Goal: Use online tool/utility: Utilize a website feature to perform a specific function

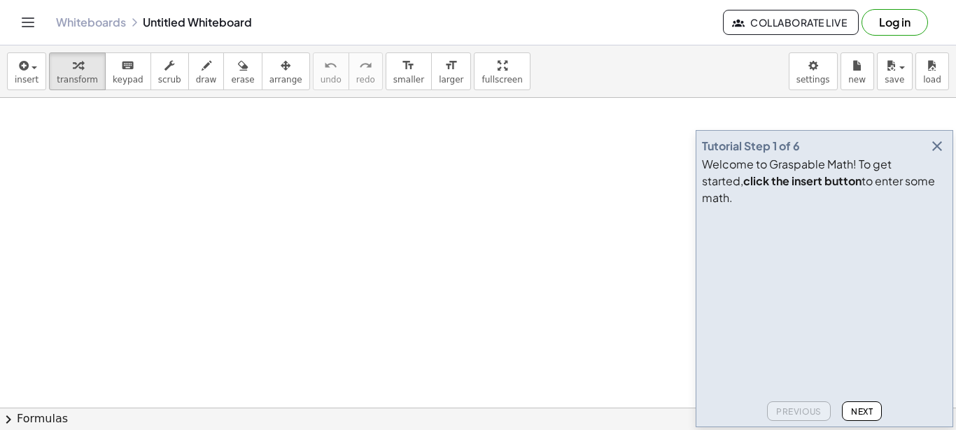
click at [942, 155] on icon "button" at bounding box center [937, 146] width 17 height 17
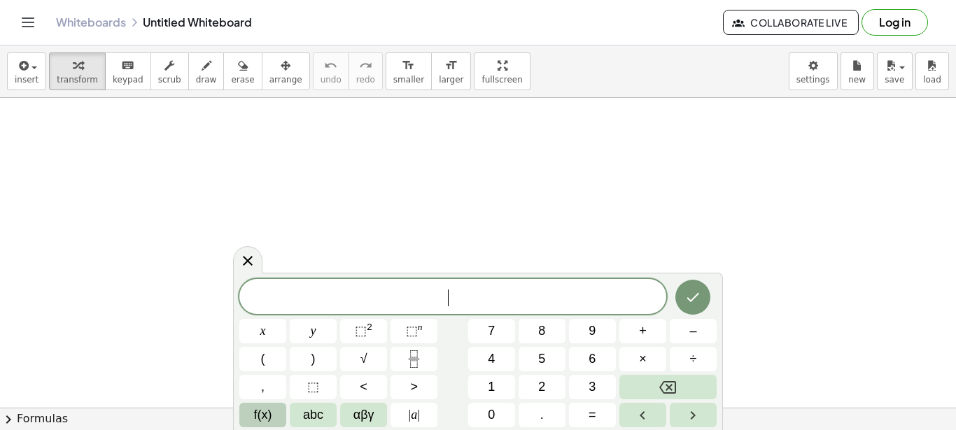
click at [271, 416] on span "f(x)" at bounding box center [263, 415] width 18 height 19
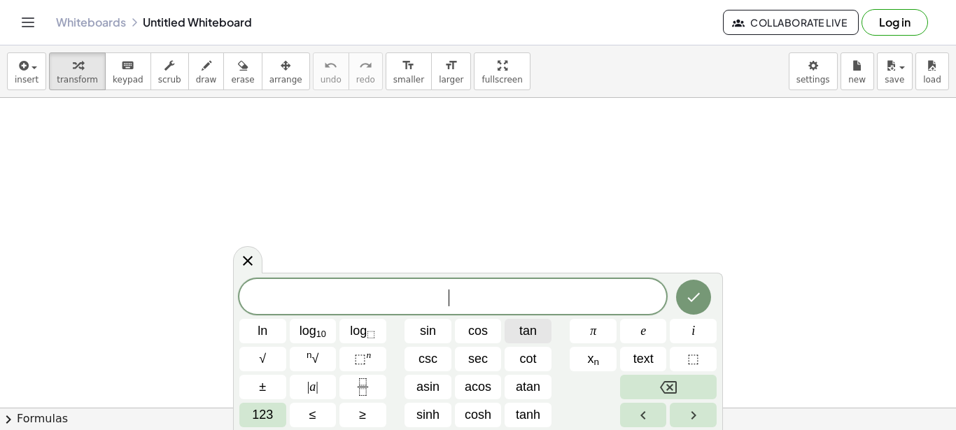
click at [535, 325] on span "tan" at bounding box center [527, 331] width 17 height 19
click at [251, 414] on button "123" at bounding box center [262, 415] width 47 height 24
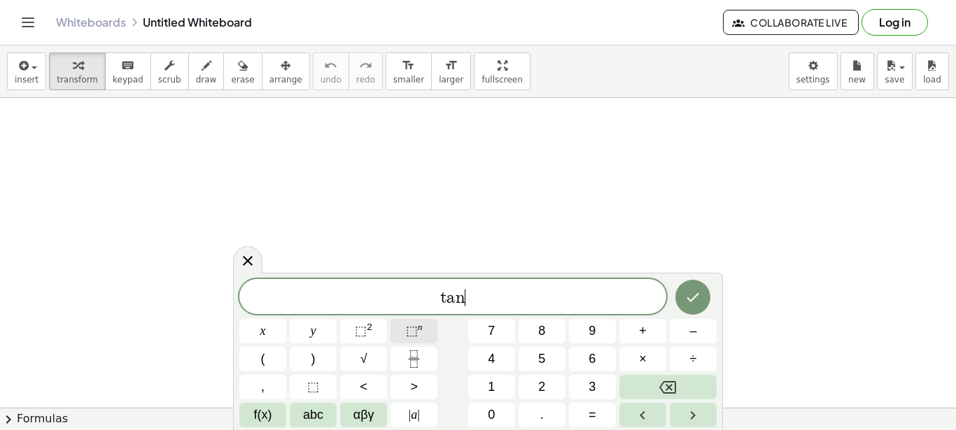
click at [410, 332] on span "⬚" at bounding box center [412, 331] width 12 height 14
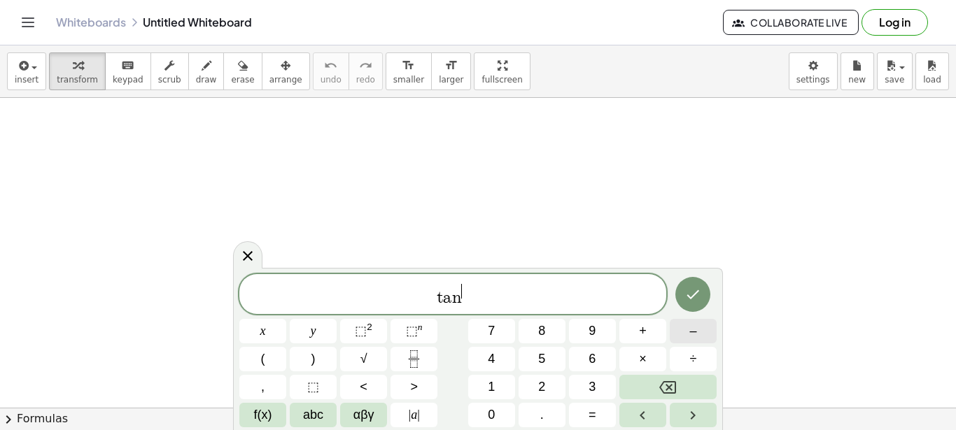
click at [706, 337] on button "–" at bounding box center [693, 331] width 47 height 24
click at [498, 381] on button "1" at bounding box center [491, 387] width 47 height 24
click at [705, 288] on button "Done" at bounding box center [692, 293] width 35 height 35
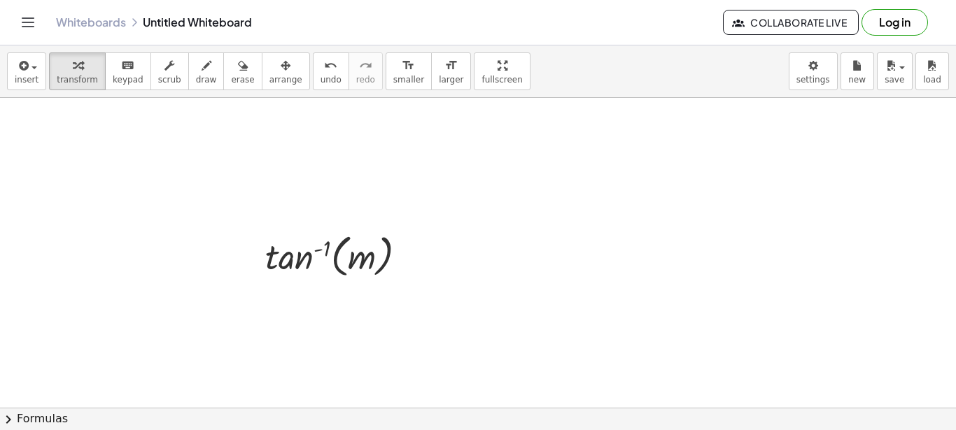
click at [269, 75] on span "arrange" at bounding box center [285, 80] width 33 height 10
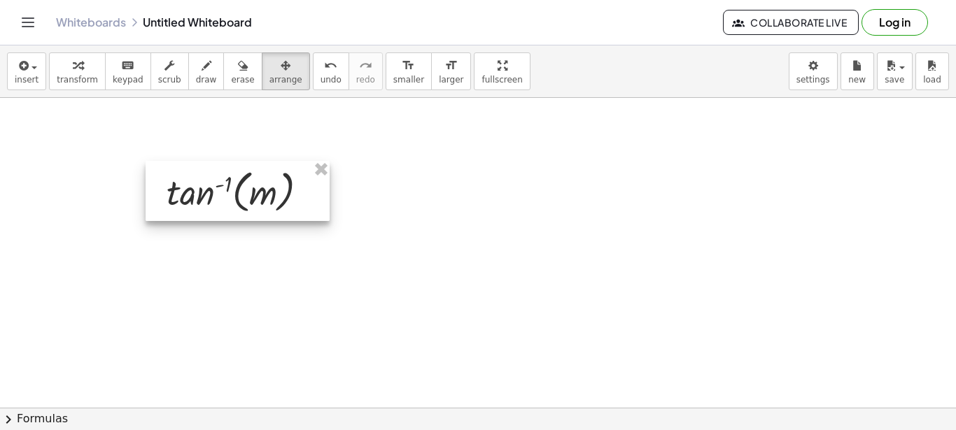
drag, startPoint x: 315, startPoint y: 218, endPoint x: 414, endPoint y: 228, distance: 99.1
click at [275, 193] on div at bounding box center [238, 191] width 184 height 60
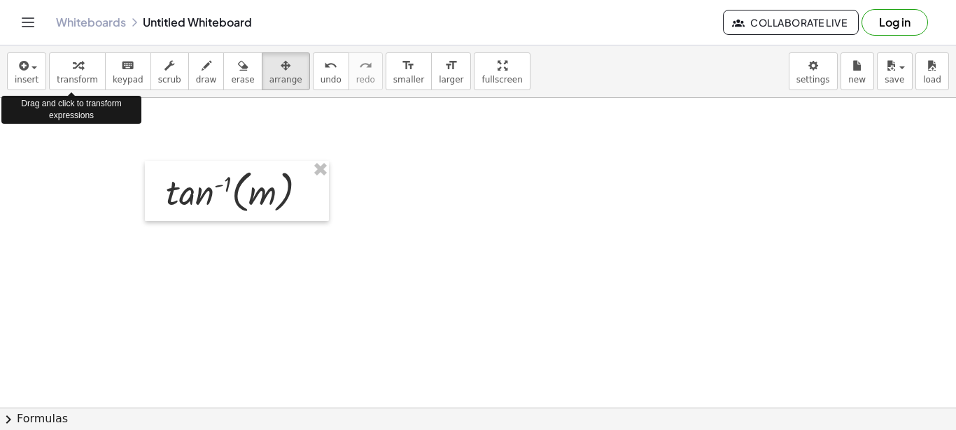
drag, startPoint x: 71, startPoint y: 69, endPoint x: 157, endPoint y: 90, distance: 88.8
click at [76, 71] on icon "button" at bounding box center [78, 65] width 10 height 17
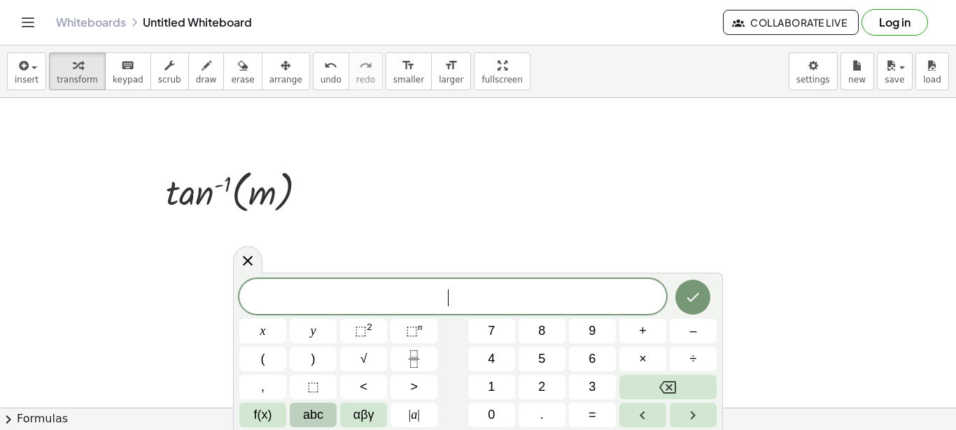
click at [317, 421] on span "abc" at bounding box center [313, 415] width 20 height 19
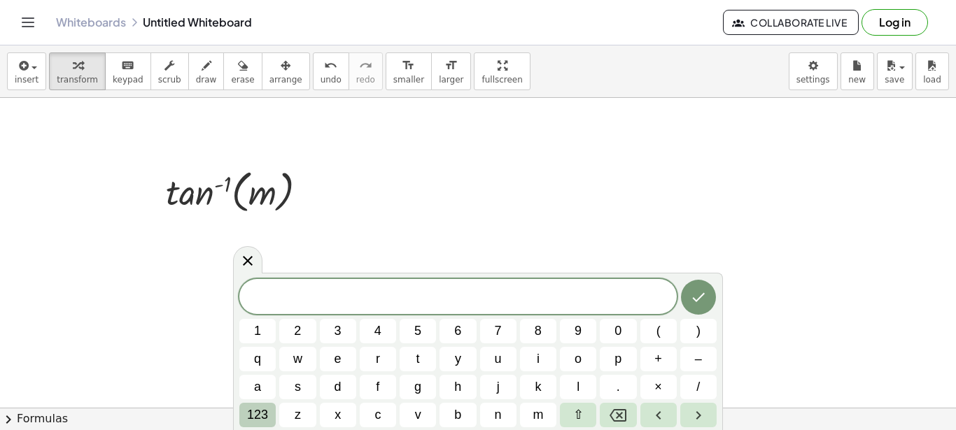
click at [271, 411] on button "123" at bounding box center [257, 415] width 36 height 24
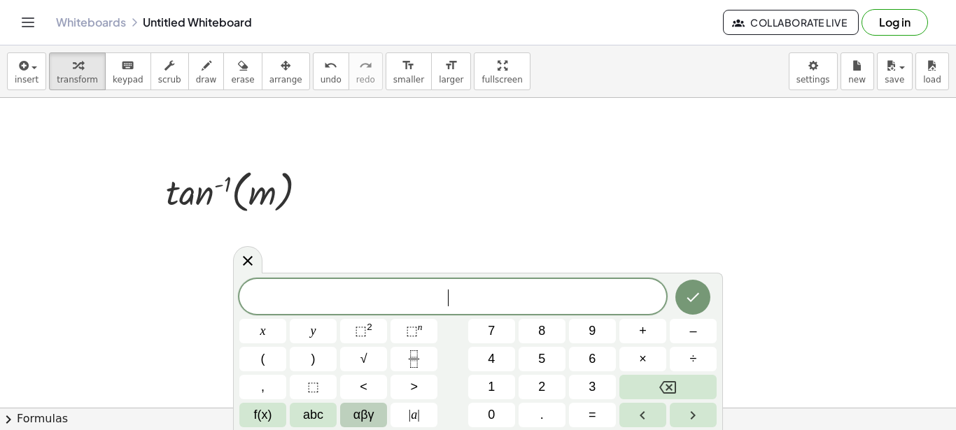
click at [356, 418] on span "αβγ" at bounding box center [363, 415] width 21 height 19
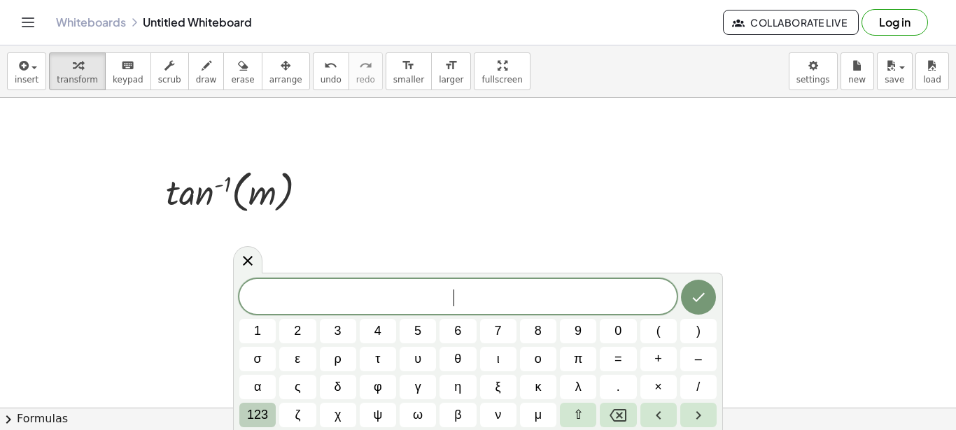
click at [244, 415] on button "123" at bounding box center [257, 415] width 36 height 24
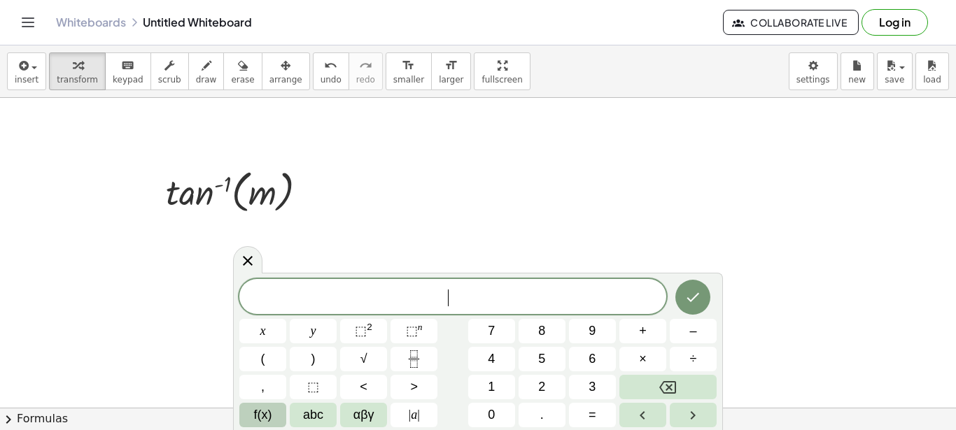
click at [255, 413] on span "f(x)" at bounding box center [263, 415] width 18 height 19
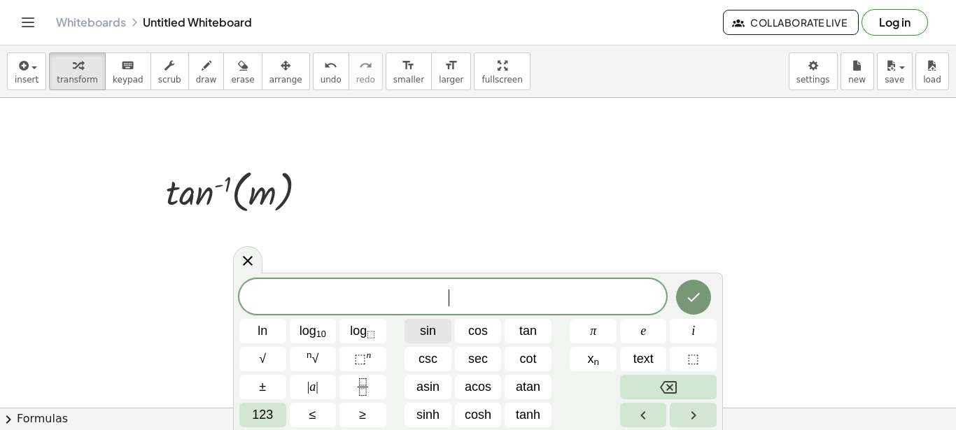
click at [440, 330] on button "sin" at bounding box center [427, 331] width 47 height 24
click at [271, 415] on span "123" at bounding box center [262, 415] width 21 height 19
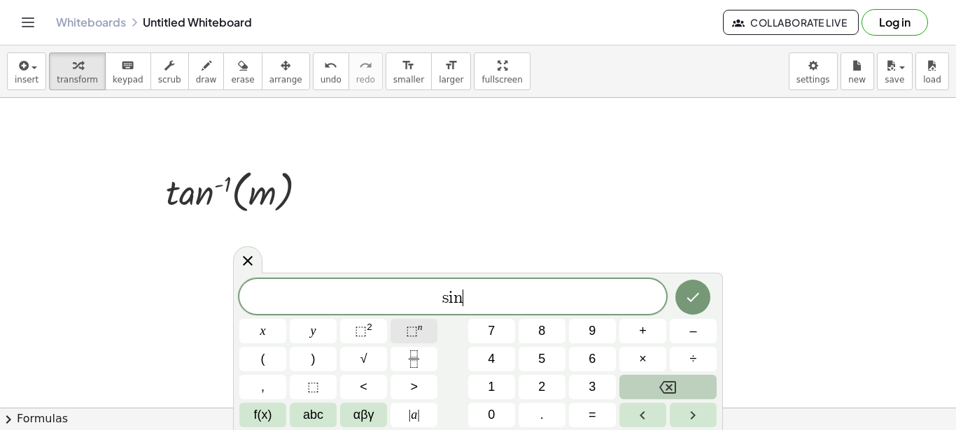
click at [419, 337] on span "⬚ n" at bounding box center [414, 331] width 17 height 19
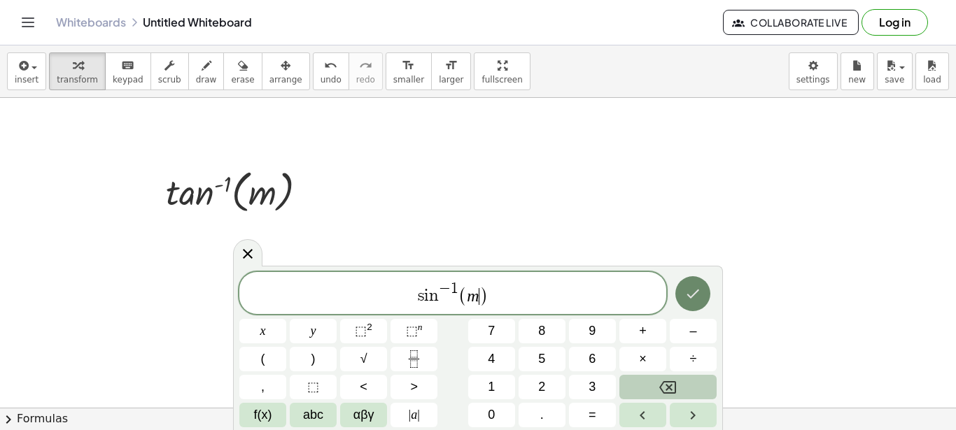
click at [686, 297] on icon "Done" at bounding box center [692, 293] width 17 height 17
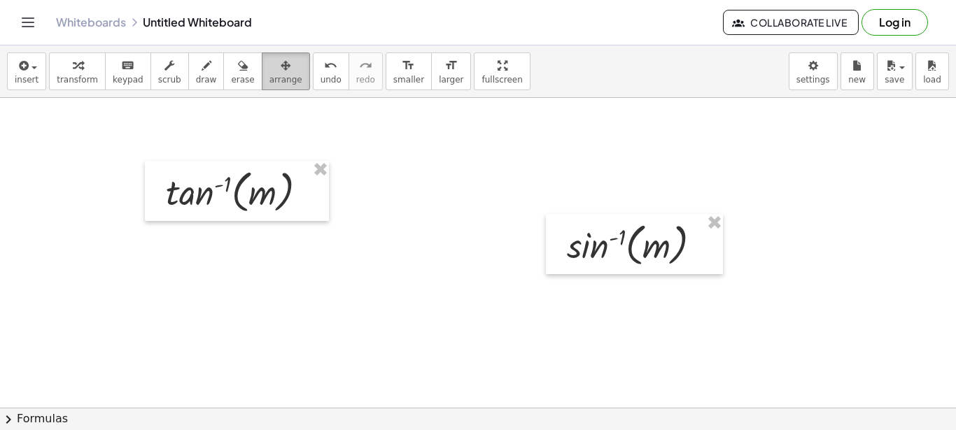
click at [269, 82] on span "arrange" at bounding box center [285, 80] width 33 height 10
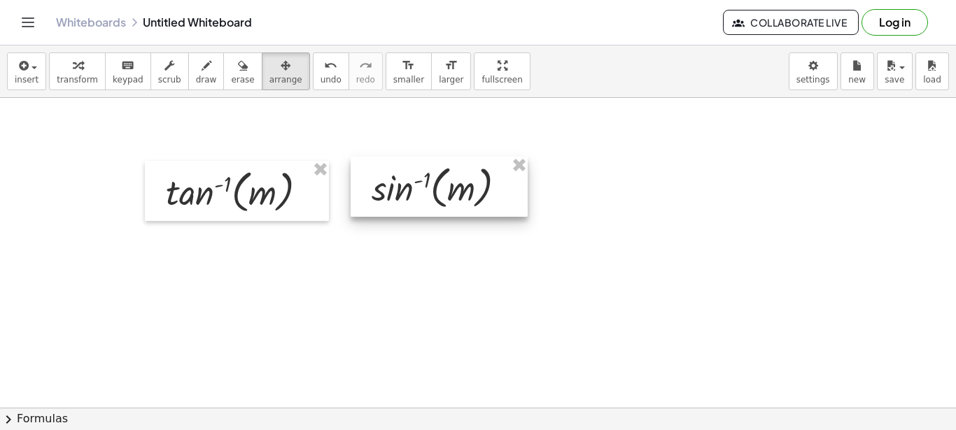
drag, startPoint x: 541, startPoint y: 206, endPoint x: 400, endPoint y: 167, distance: 145.8
click at [400, 167] on div at bounding box center [439, 187] width 177 height 60
click at [402, 169] on div at bounding box center [441, 188] width 177 height 60
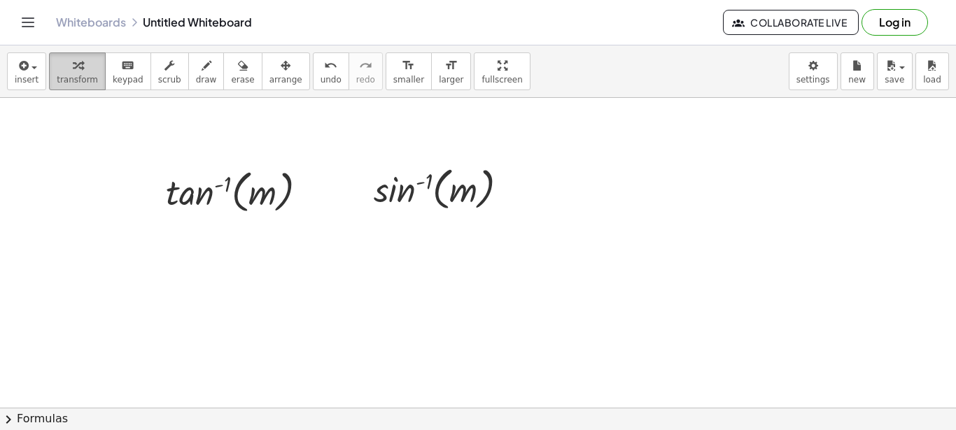
click at [73, 71] on icon "button" at bounding box center [78, 65] width 10 height 17
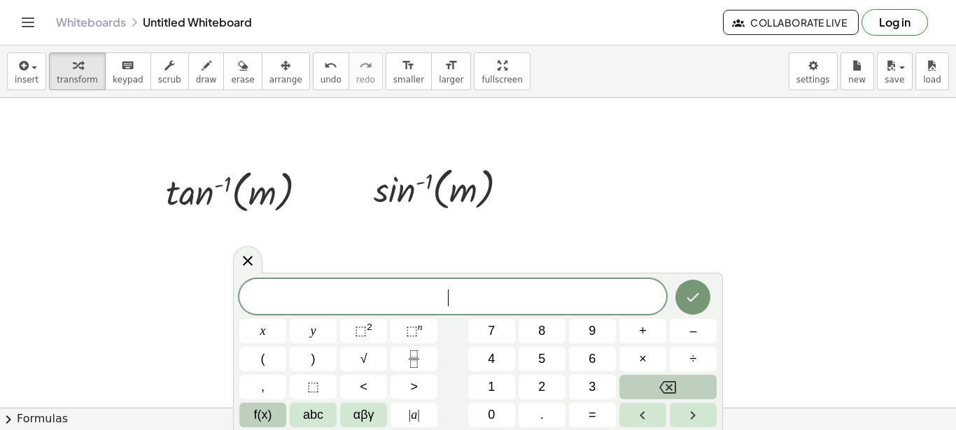
click at [269, 416] on span "f(x)" at bounding box center [263, 415] width 18 height 19
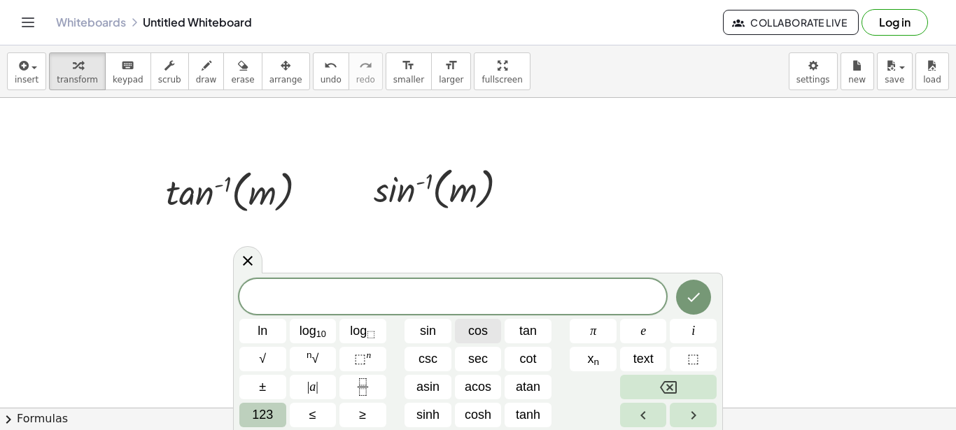
click at [488, 335] on span "cos" at bounding box center [478, 331] width 20 height 19
click at [274, 411] on button "123" at bounding box center [262, 415] width 47 height 24
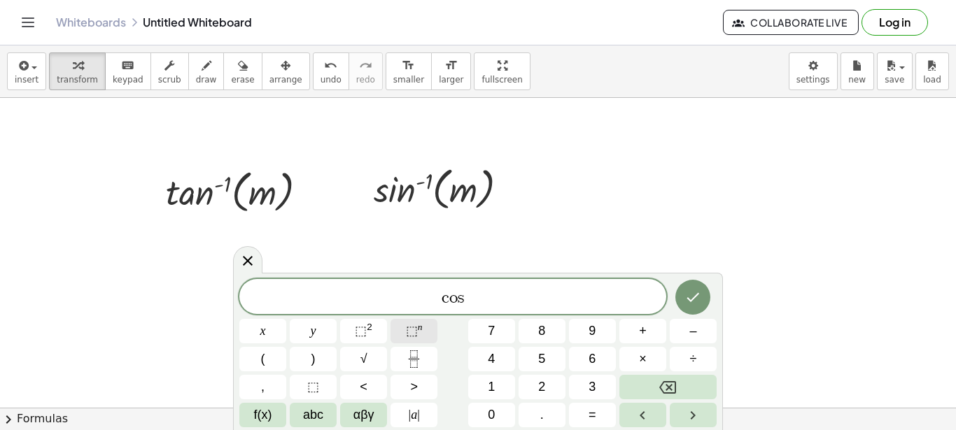
click at [429, 330] on button "⬚ n" at bounding box center [413, 331] width 47 height 24
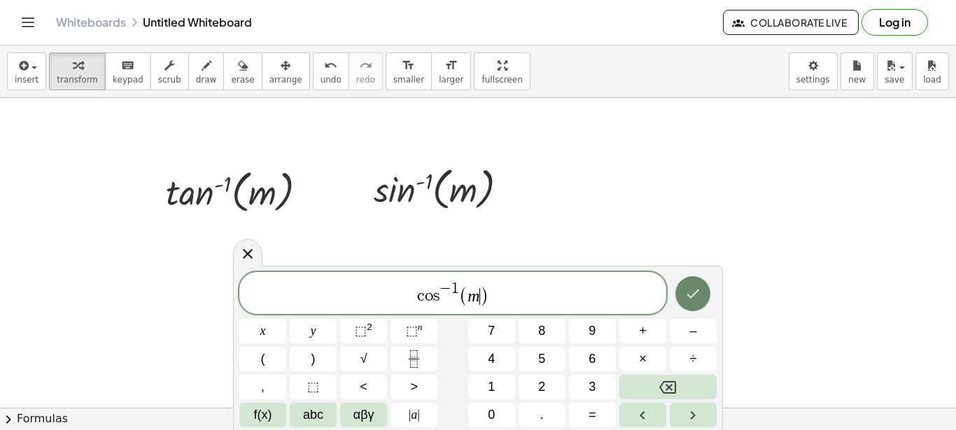
click at [694, 297] on icon "Done" at bounding box center [692, 293] width 17 height 17
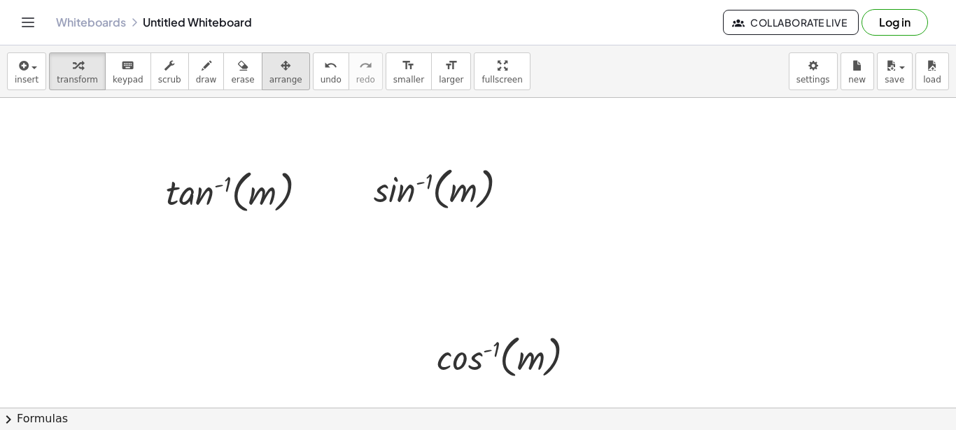
click at [262, 68] on button "arrange" at bounding box center [286, 71] width 48 height 38
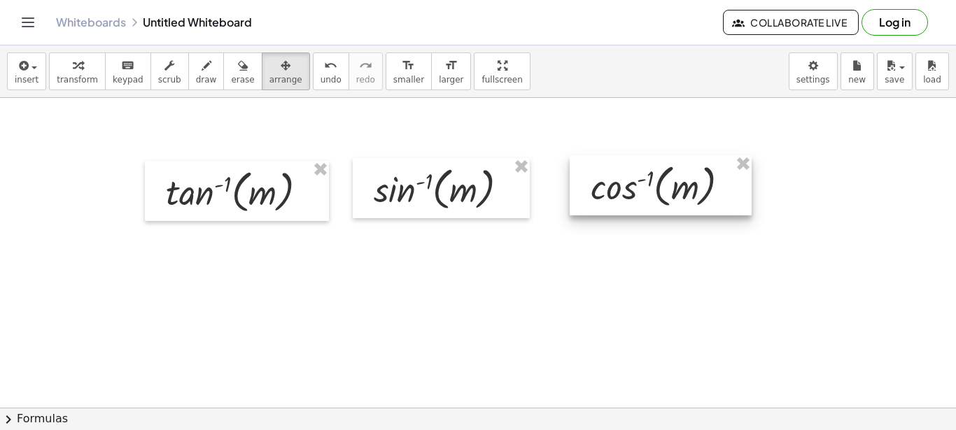
drag, startPoint x: 497, startPoint y: 336, endPoint x: 633, endPoint y: 186, distance: 202.6
click at [633, 186] on div at bounding box center [661, 185] width 182 height 60
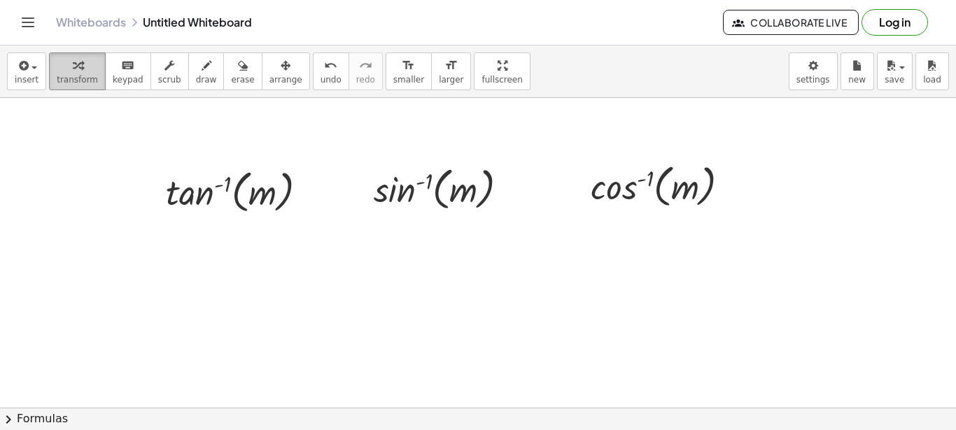
drag, startPoint x: 69, startPoint y: 66, endPoint x: 378, endPoint y: 130, distance: 315.1
click at [73, 67] on icon "button" at bounding box center [78, 65] width 10 height 17
